Goal: Task Accomplishment & Management: Complete application form

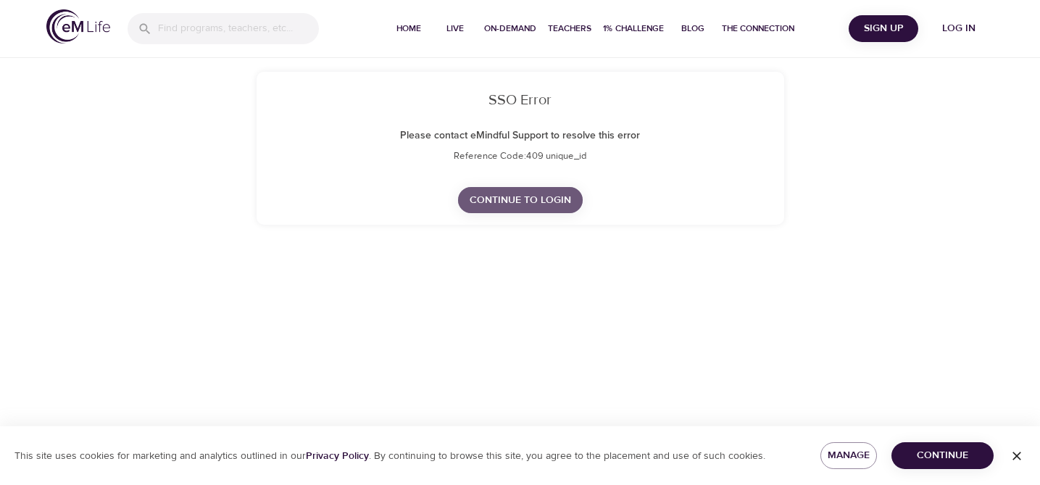
click at [503, 201] on span "Continue to Login" at bounding box center [520, 200] width 101 height 18
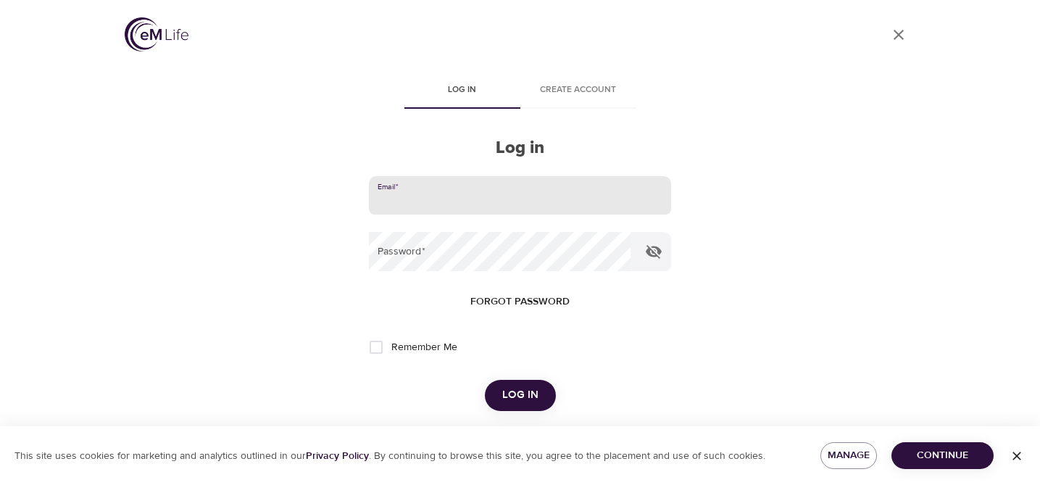
click at [612, 204] on input "email" at bounding box center [519, 195] width 301 height 39
type input "michelle.weatherford@huntingtony.org"
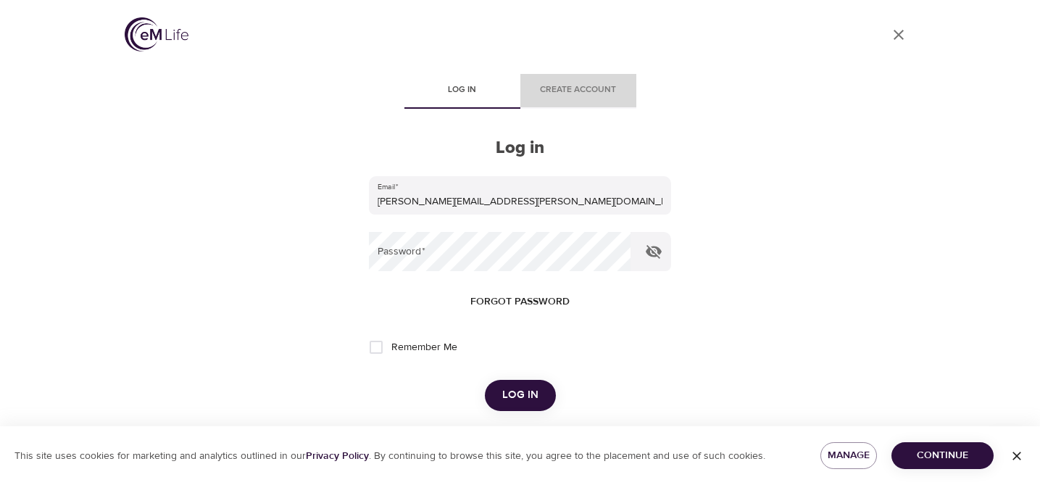
click at [589, 90] on span "Create account" at bounding box center [578, 90] width 99 height 15
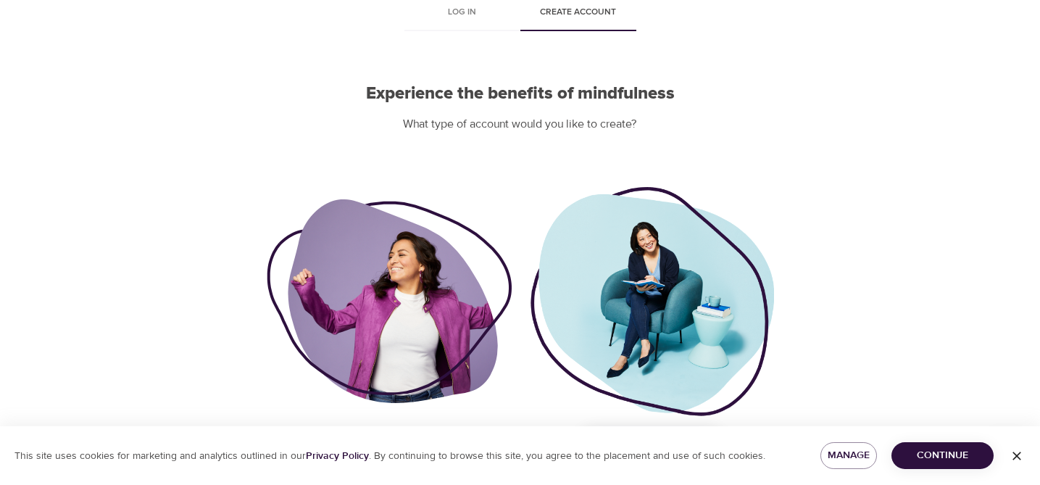
scroll to position [124, 0]
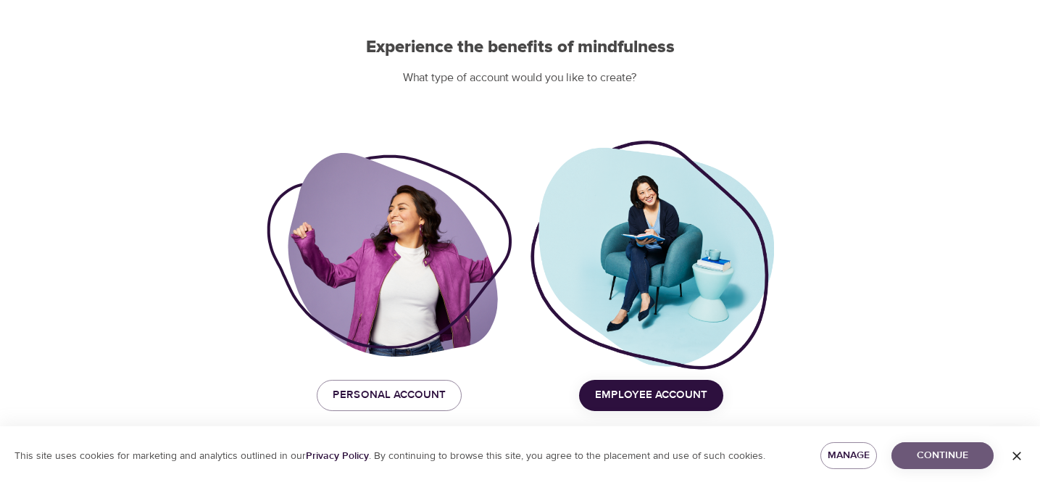
click at [971, 459] on span "Continue" at bounding box center [942, 455] width 79 height 18
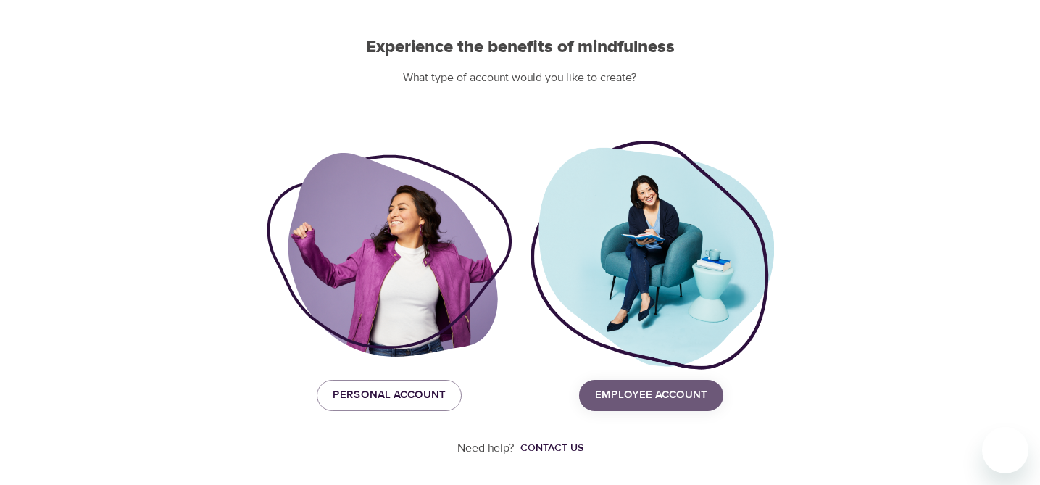
click at [661, 399] on span "Employee Account" at bounding box center [651, 395] width 112 height 19
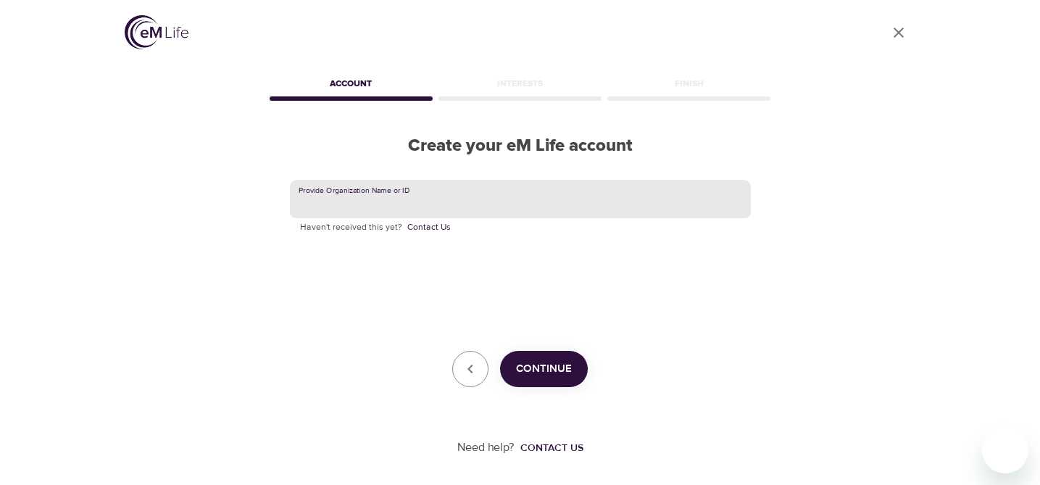
click at [518, 203] on input "text" at bounding box center [520, 199] width 461 height 39
click at [511, 200] on input "text" at bounding box center [520, 199] width 461 height 39
type input "CNO Financial"
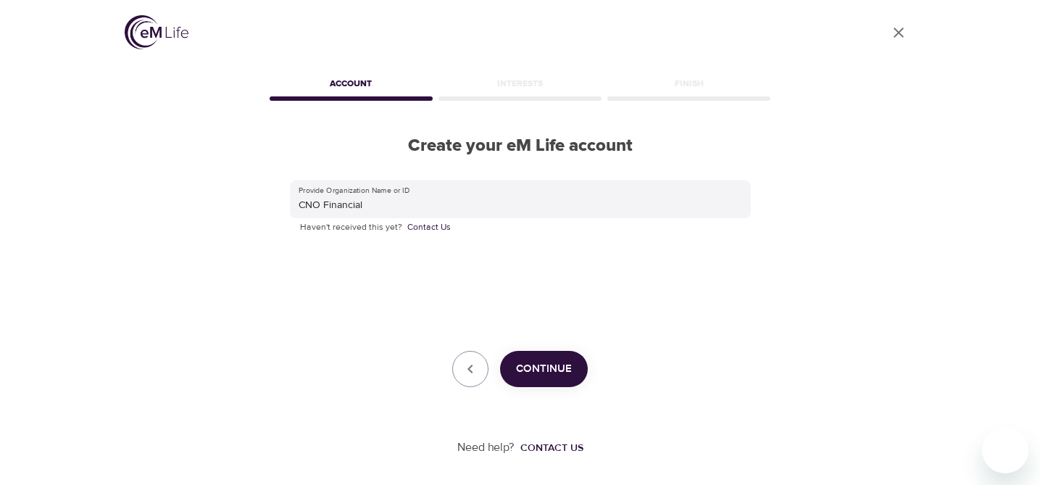
click at [765, 338] on div "Provide Organization Name or ID CNO Financial Haven't received this yet? Contac…" at bounding box center [520, 284] width 507 height 254
click at [551, 368] on span "Continue" at bounding box center [544, 368] width 56 height 19
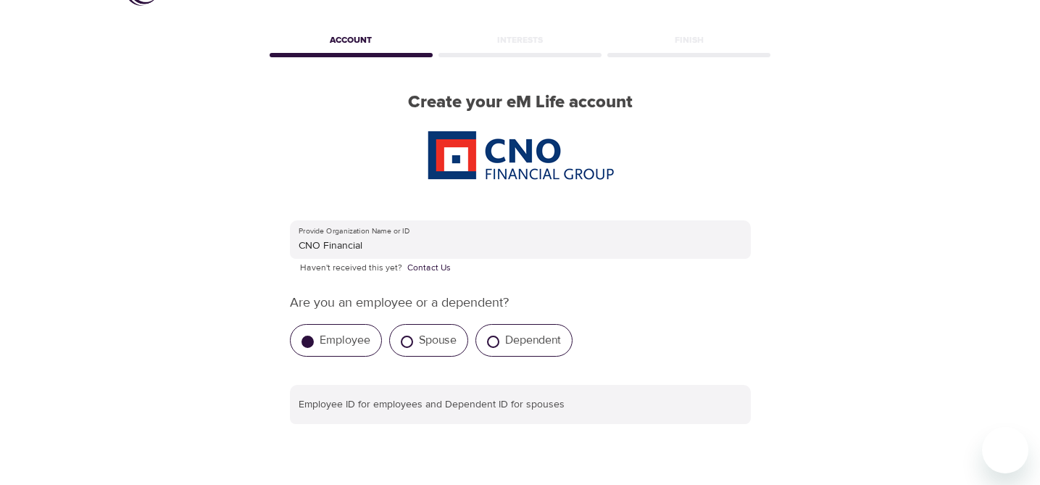
scroll to position [47, 0]
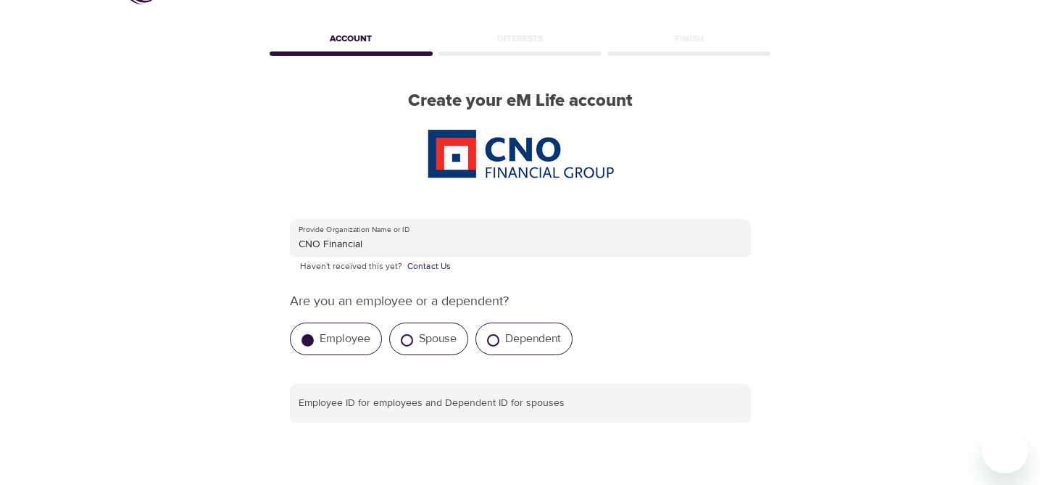
click at [441, 341] on label "Spouse" at bounding box center [438, 338] width 38 height 14
click at [413, 341] on input "Spouse" at bounding box center [407, 340] width 12 height 12
radio input "true"
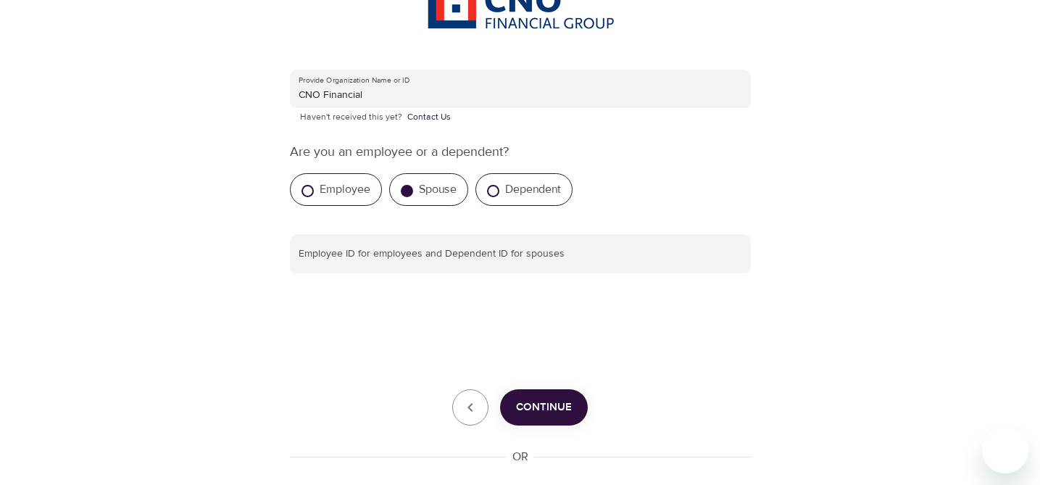
scroll to position [201, 0]
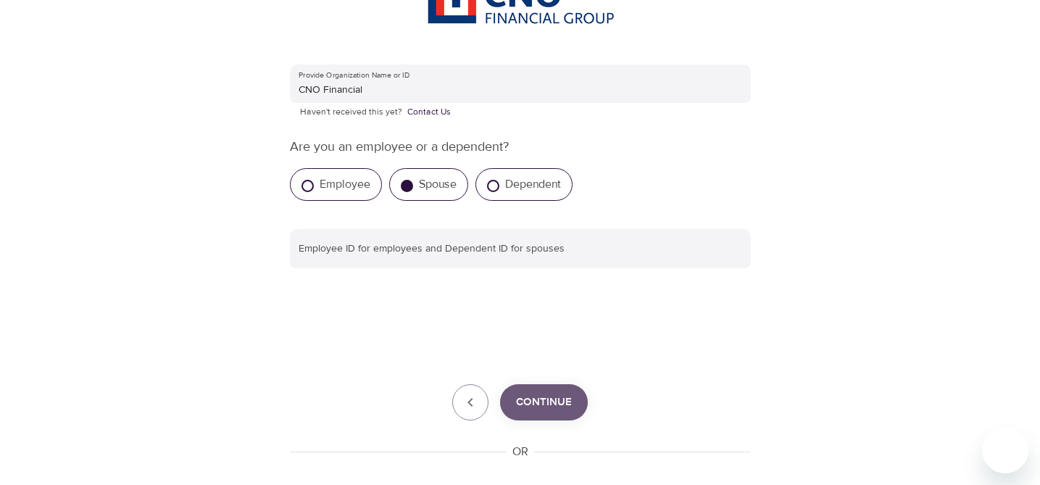
click at [547, 395] on span "Continue" at bounding box center [544, 402] width 56 height 19
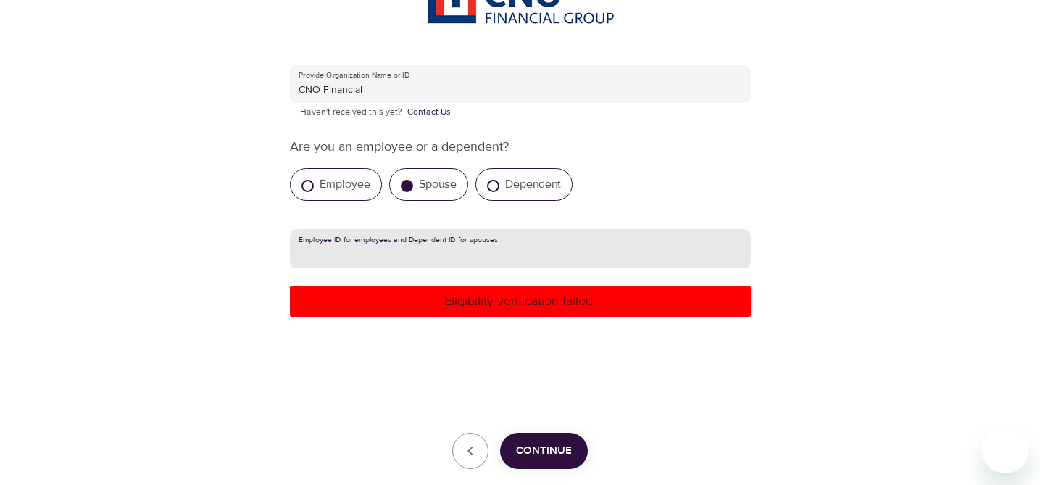
click at [492, 246] on input "text" at bounding box center [520, 248] width 461 height 39
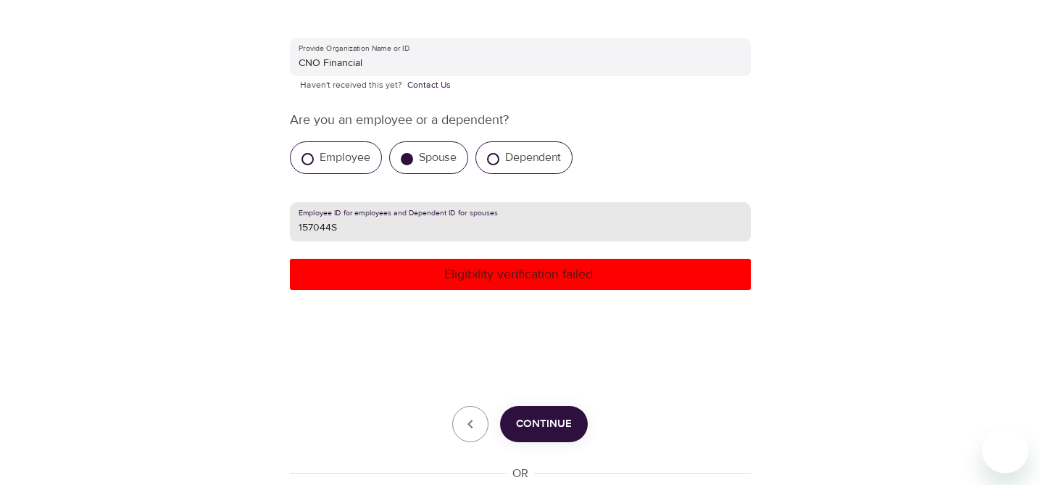
scroll to position [234, 0]
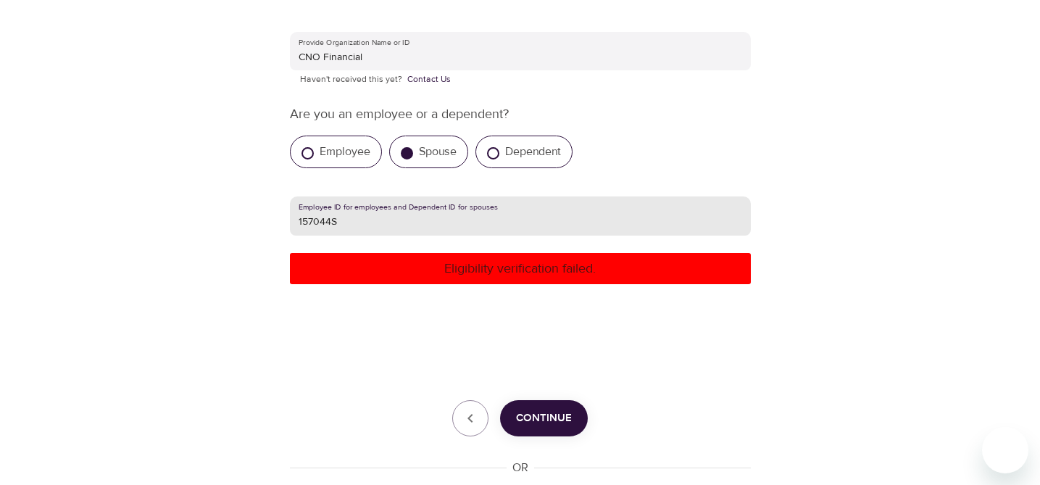
type input "157044S"
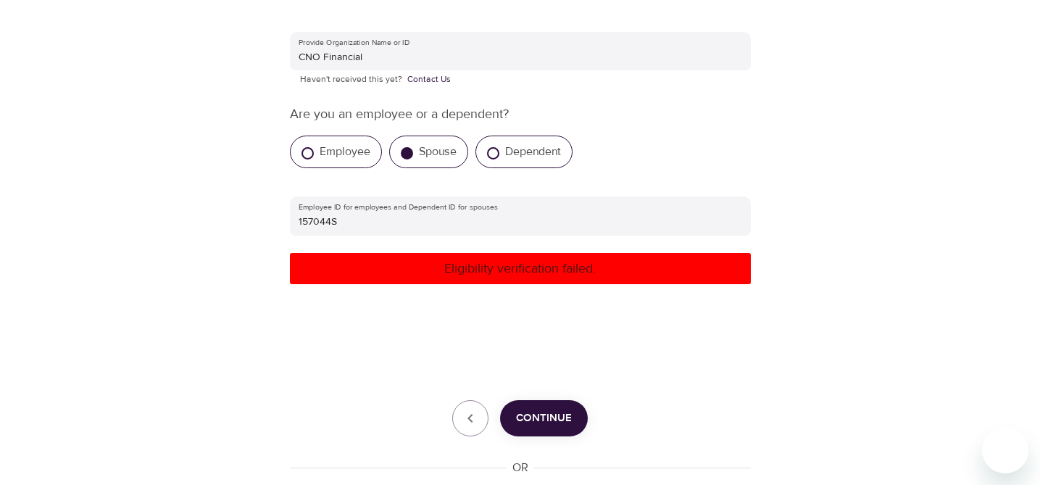
click at [538, 439] on div "Provide Organization Name or ID CNO Financial Haven't received this yet? Contac…" at bounding box center [520, 300] width 461 height 536
click at [541, 422] on span "Continue" at bounding box center [544, 418] width 56 height 19
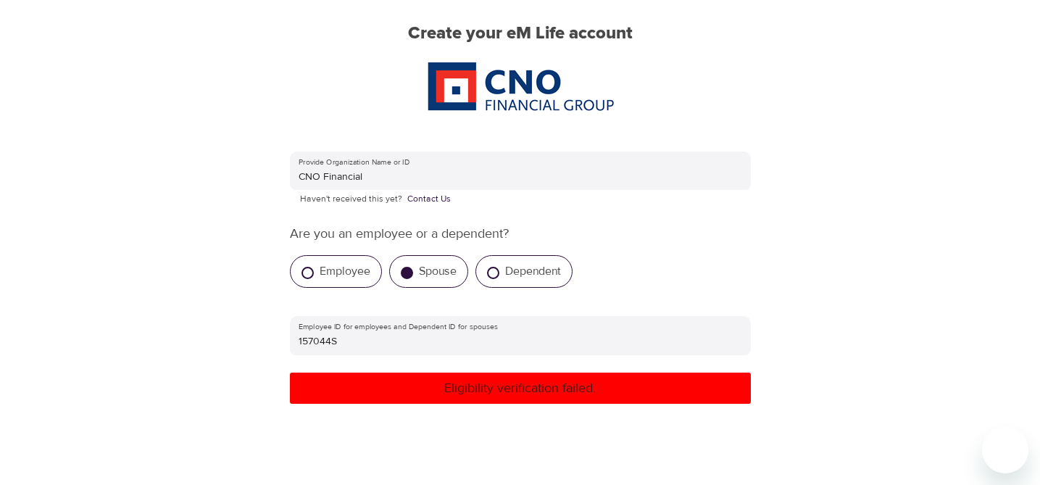
scroll to position [120, 0]
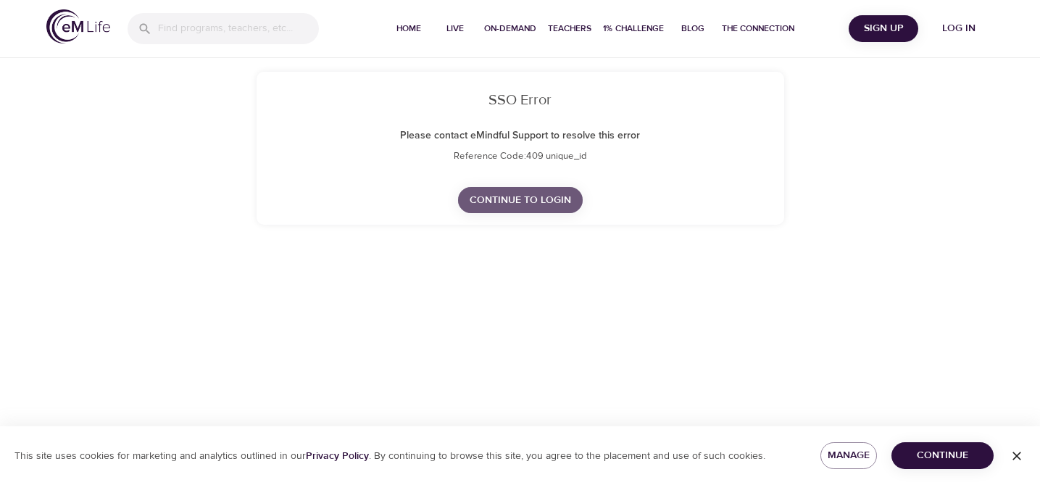
click at [533, 197] on span "Continue to Login" at bounding box center [520, 200] width 101 height 18
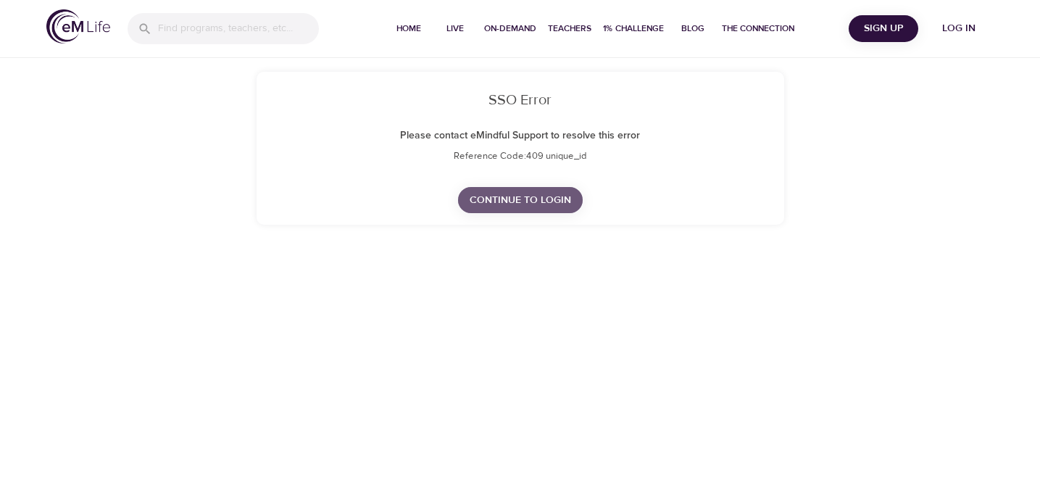
click at [531, 205] on span "Continue to Login" at bounding box center [520, 200] width 101 height 18
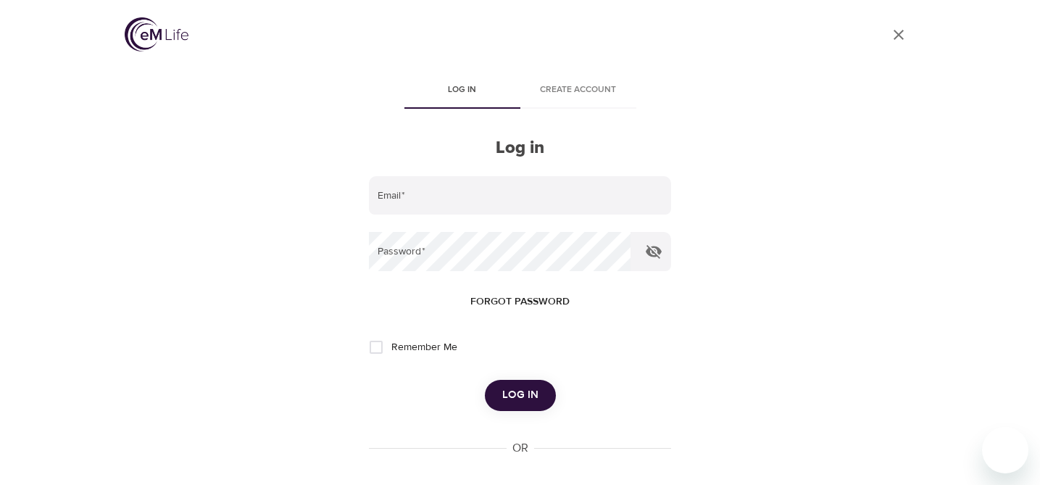
click at [581, 86] on span "Create account" at bounding box center [578, 90] width 99 height 15
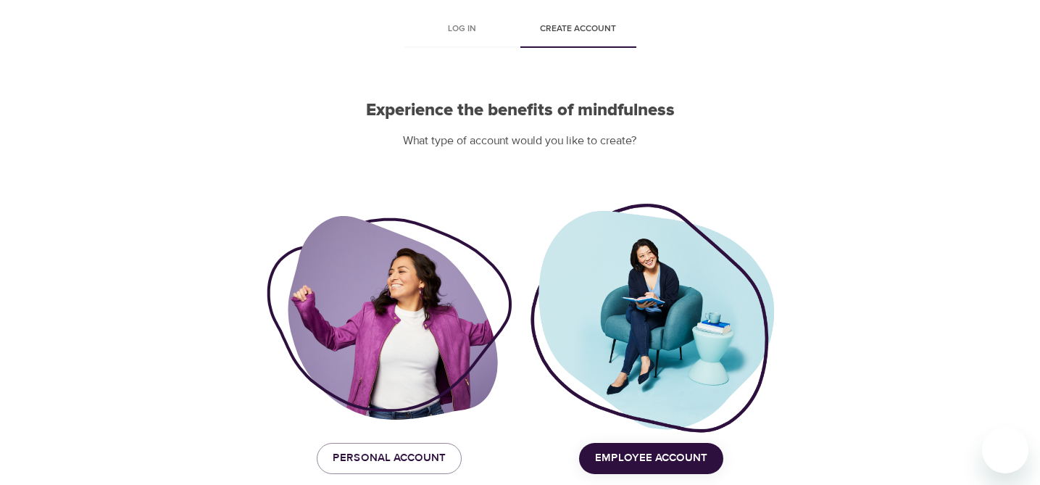
scroll to position [124, 0]
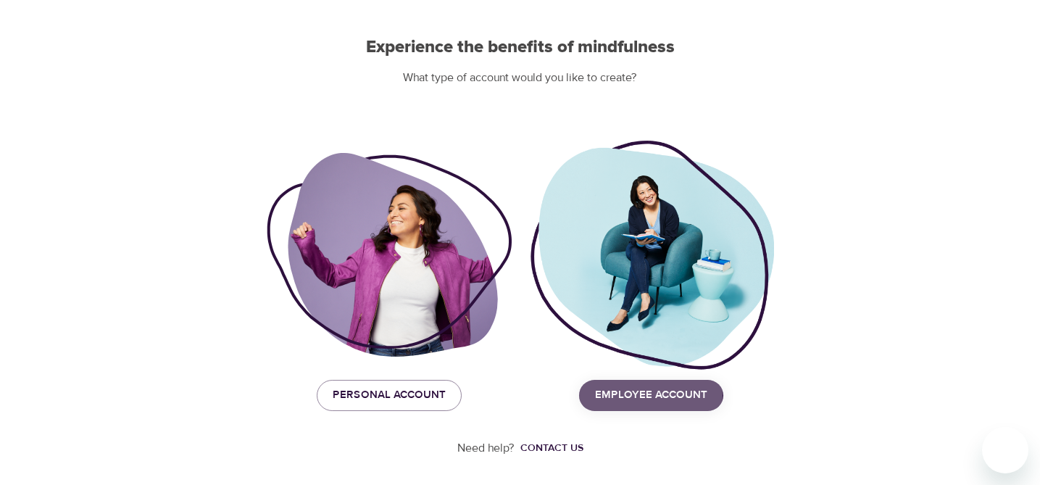
click at [645, 395] on span "Employee Account" at bounding box center [651, 395] width 112 height 19
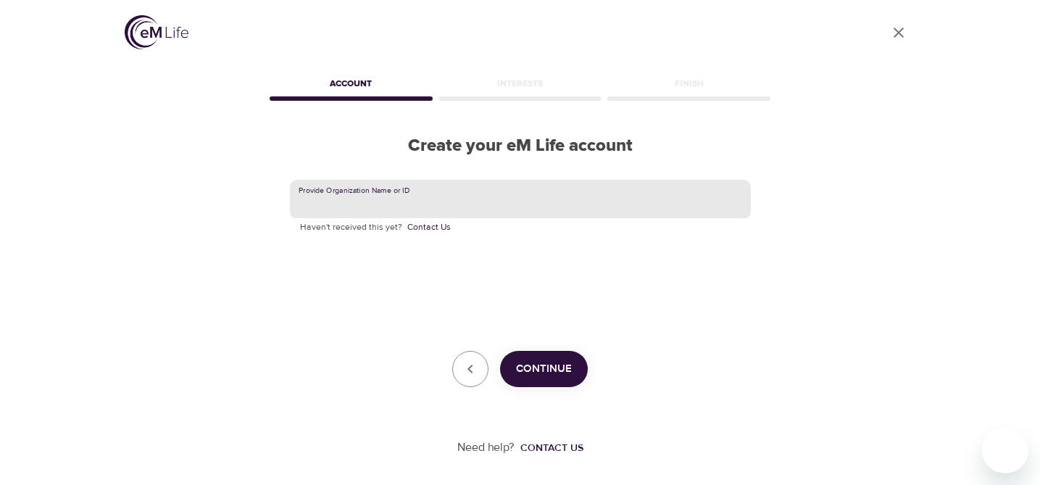
click at [528, 196] on input "text" at bounding box center [520, 199] width 461 height 39
type input "cno financial"
click at [529, 366] on span "Continue" at bounding box center [544, 368] width 56 height 19
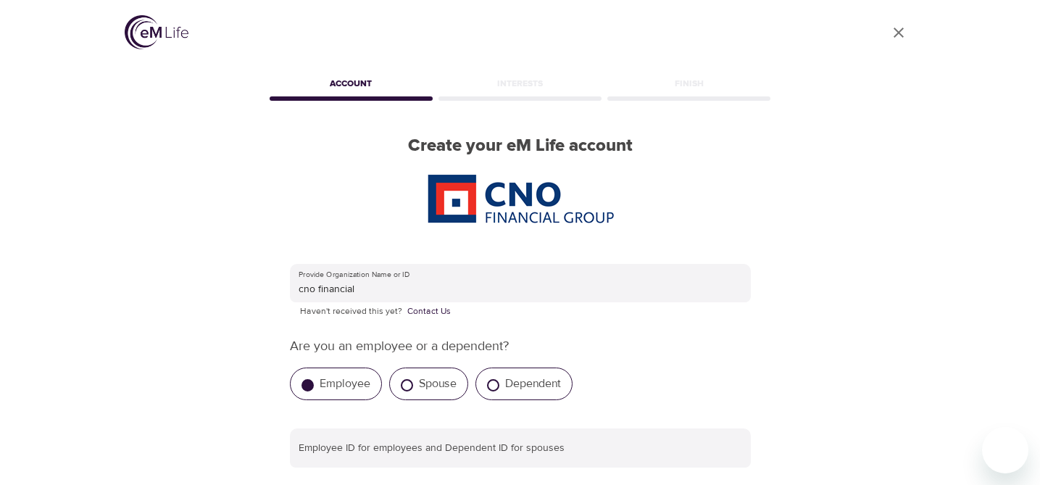
click at [441, 378] on label "Spouse" at bounding box center [438, 383] width 38 height 14
click at [413, 379] on input "Spouse" at bounding box center [407, 385] width 12 height 12
radio input "true"
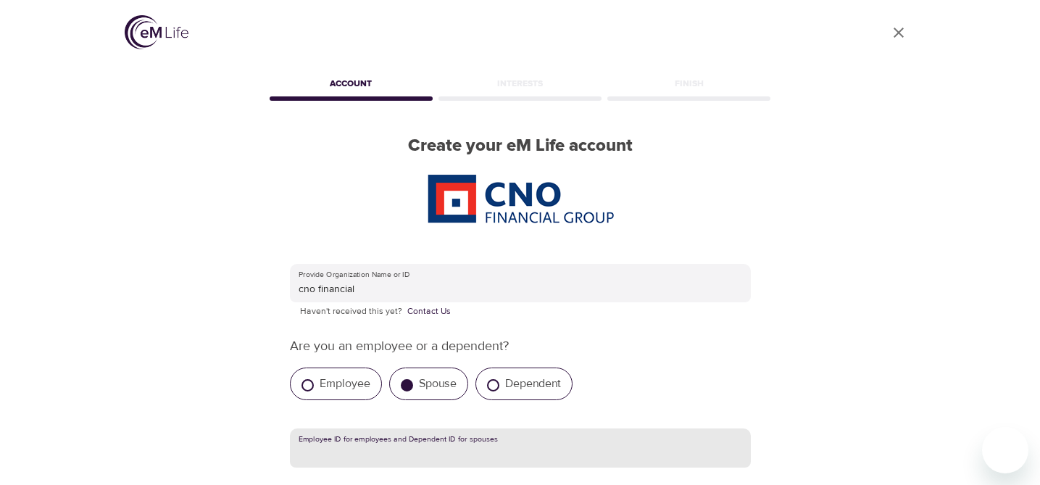
click at [424, 451] on input "text" at bounding box center [520, 447] width 461 height 39
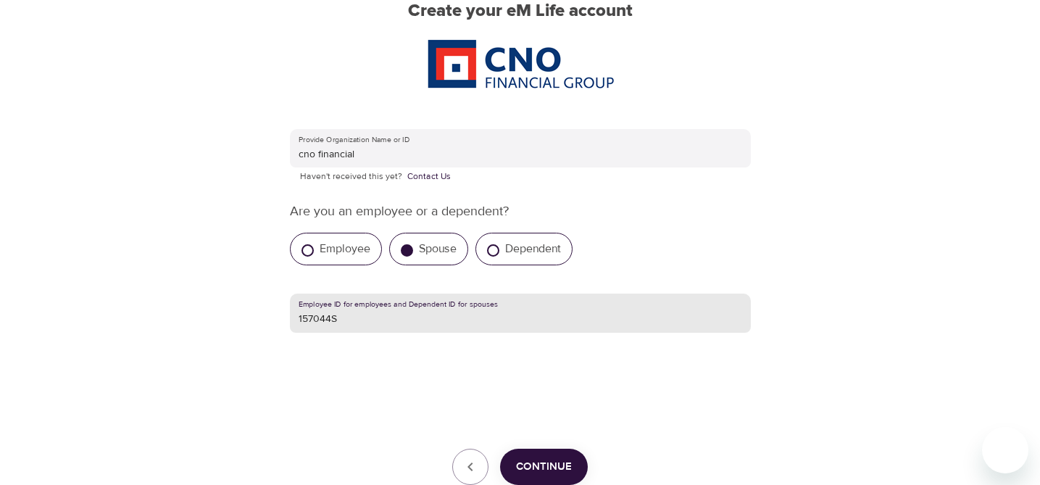
scroll to position [143, 0]
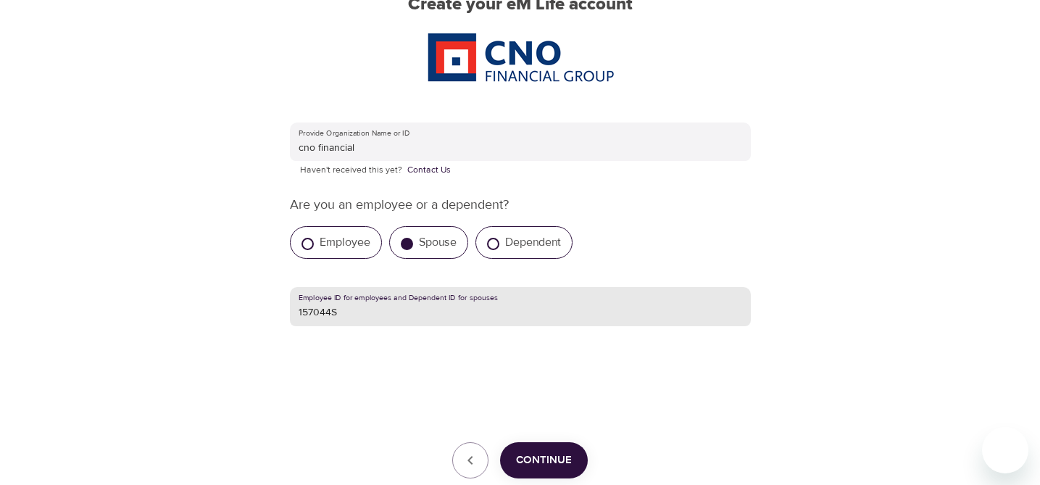
type input "157044S"
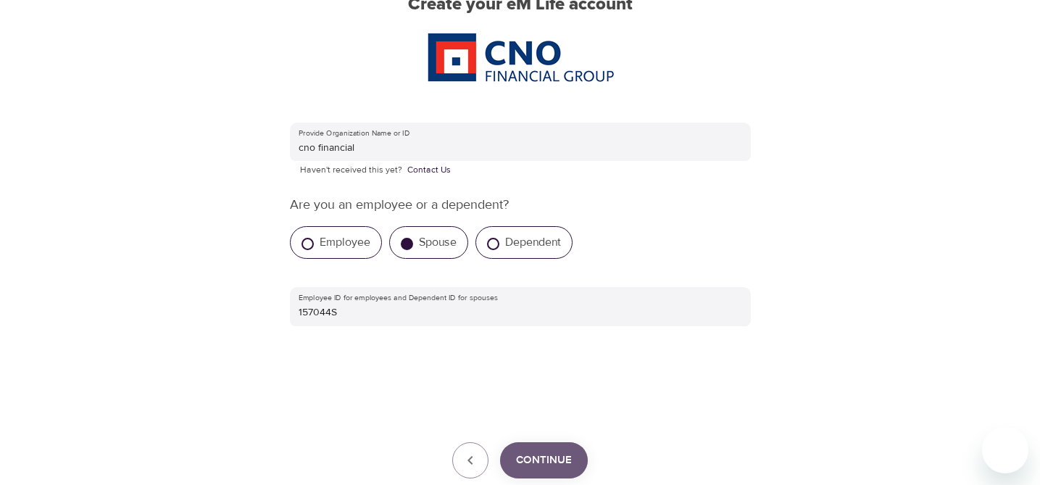
click at [559, 454] on span "Continue" at bounding box center [544, 460] width 56 height 19
